Goal: Information Seeking & Learning: Learn about a topic

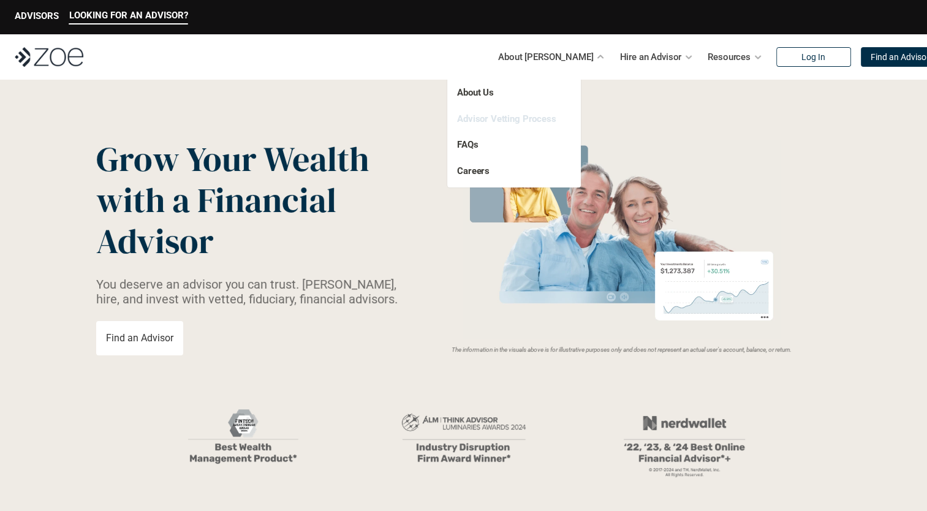
click at [514, 118] on link "Advisor Vetting Process" at bounding box center [506, 118] width 99 height 11
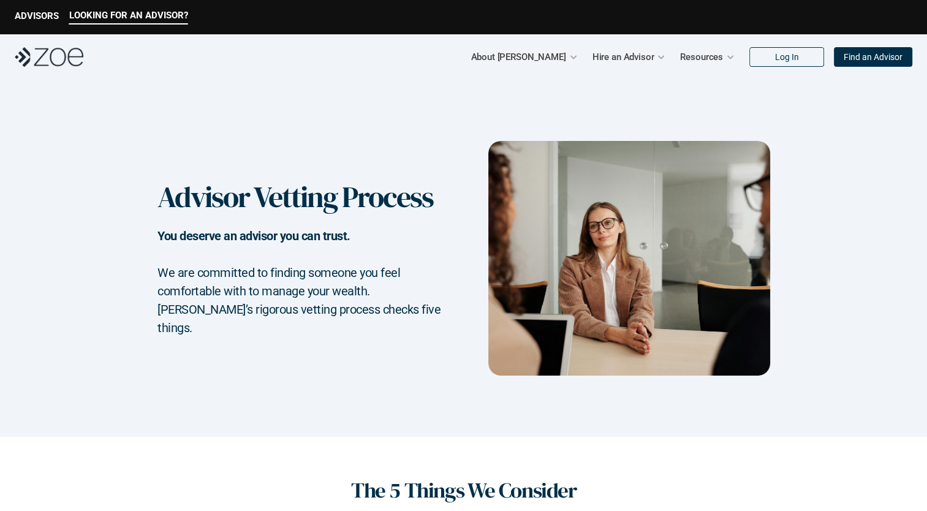
click at [29, 7] on div "LOOKING FOR AN ADVISOR? ADVISORS" at bounding box center [463, 17] width 927 height 34
click at [28, 17] on p "ADVISORS" at bounding box center [37, 15] width 44 height 11
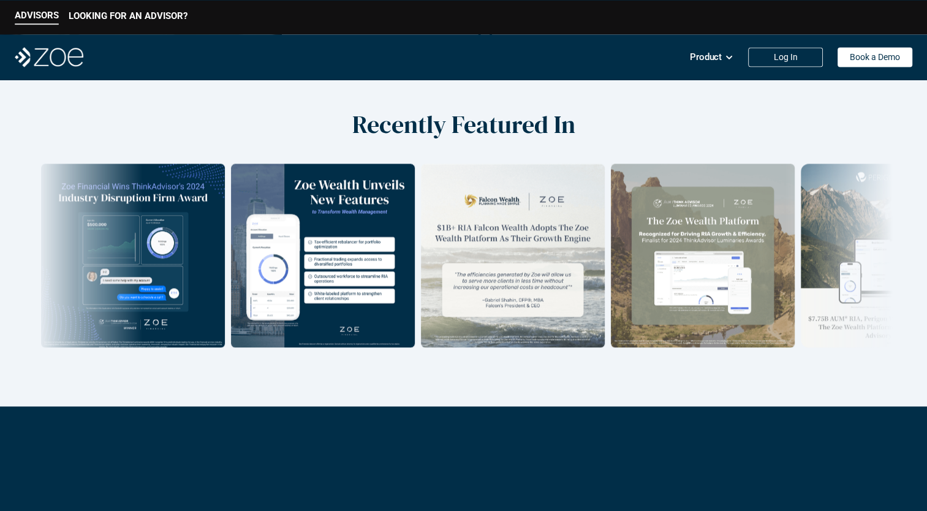
scroll to position [1724, 0]
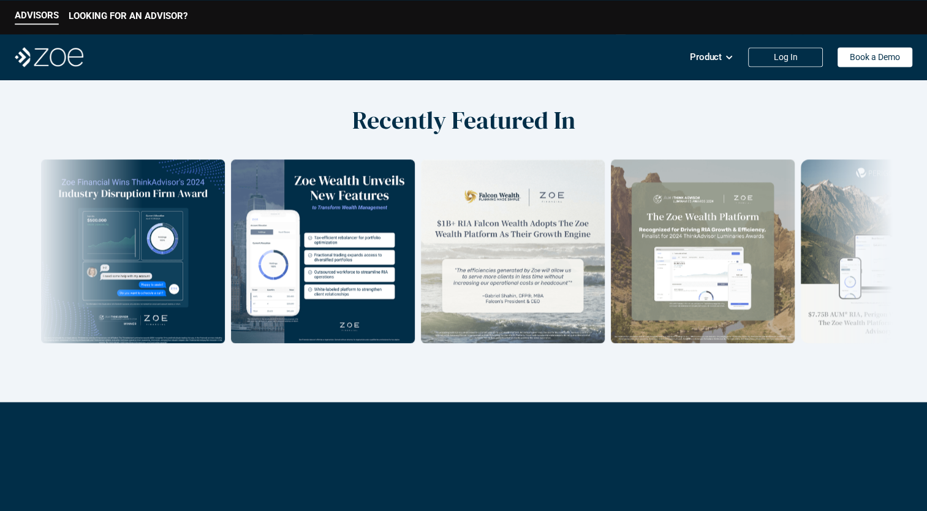
click at [451, 243] on img at bounding box center [512, 251] width 184 height 184
